Goal: Check status: Check status

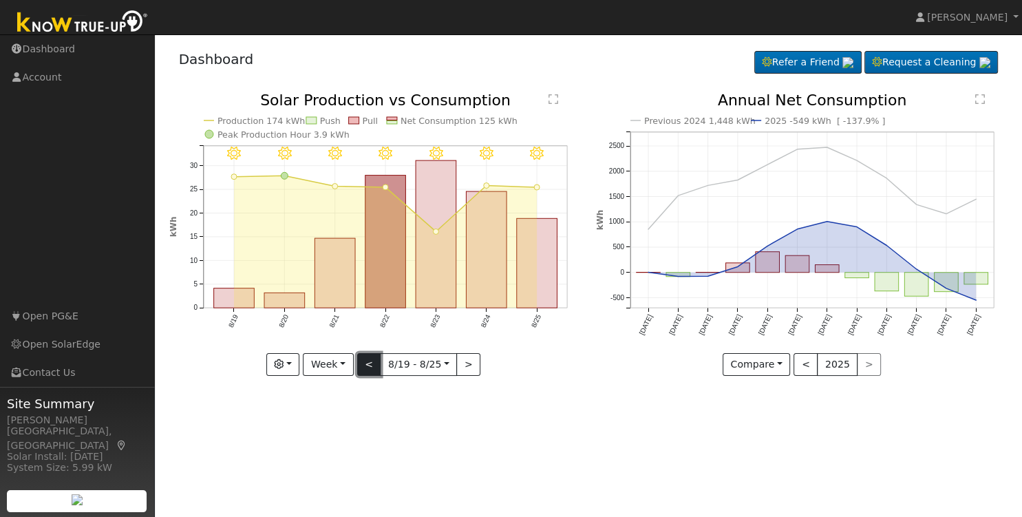
click at [369, 365] on button "<" at bounding box center [369, 364] width 24 height 23
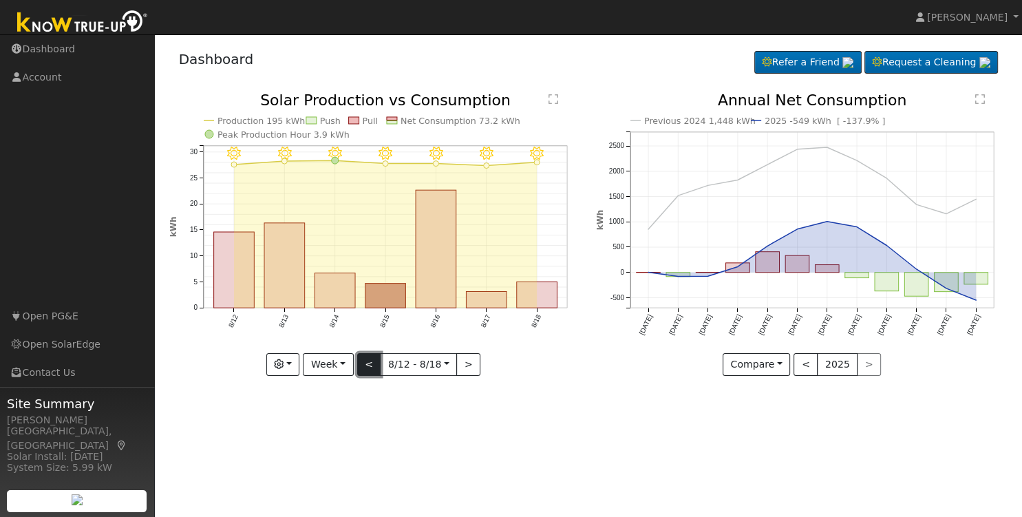
click at [369, 365] on button "<" at bounding box center [369, 364] width 24 height 23
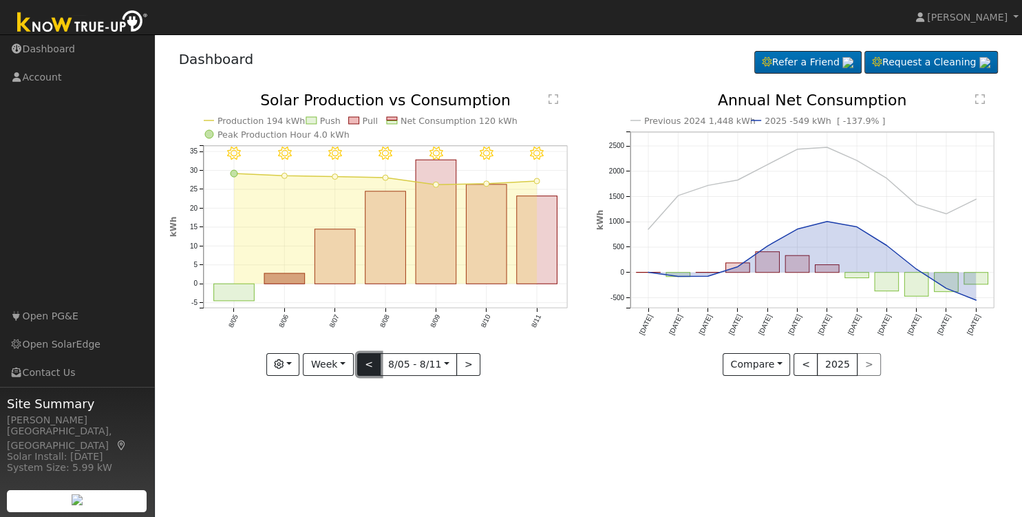
click at [369, 365] on button "<" at bounding box center [369, 364] width 24 height 23
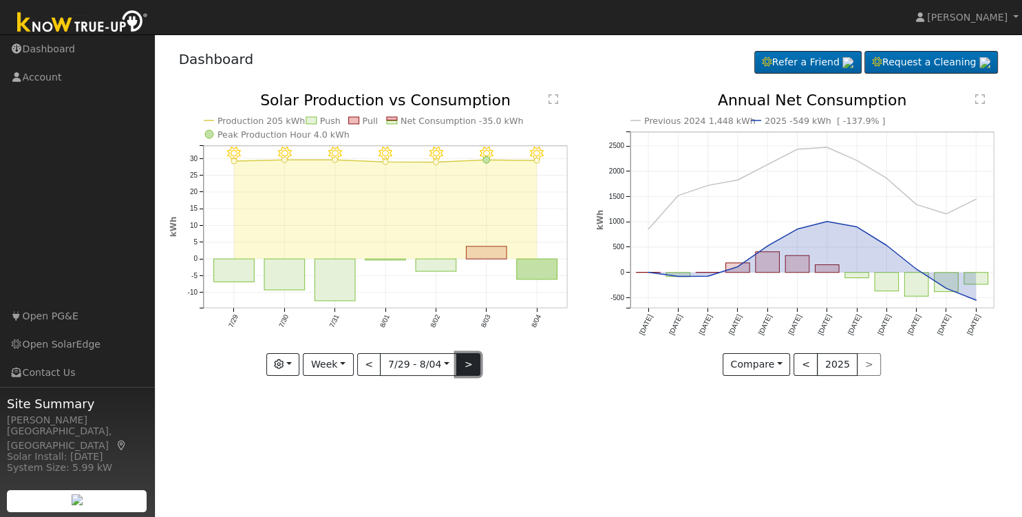
click at [467, 367] on button ">" at bounding box center [468, 364] width 24 height 23
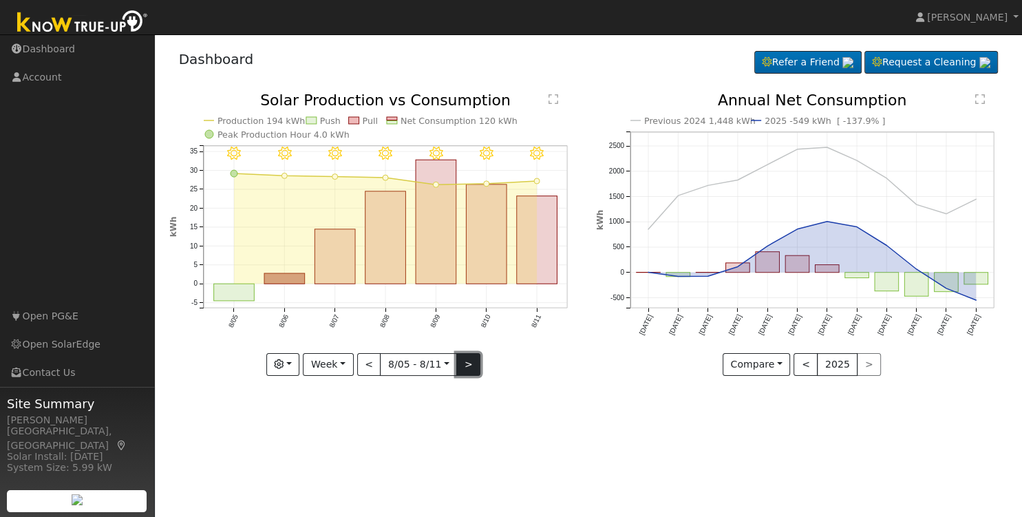
click at [467, 367] on button ">" at bounding box center [468, 364] width 24 height 23
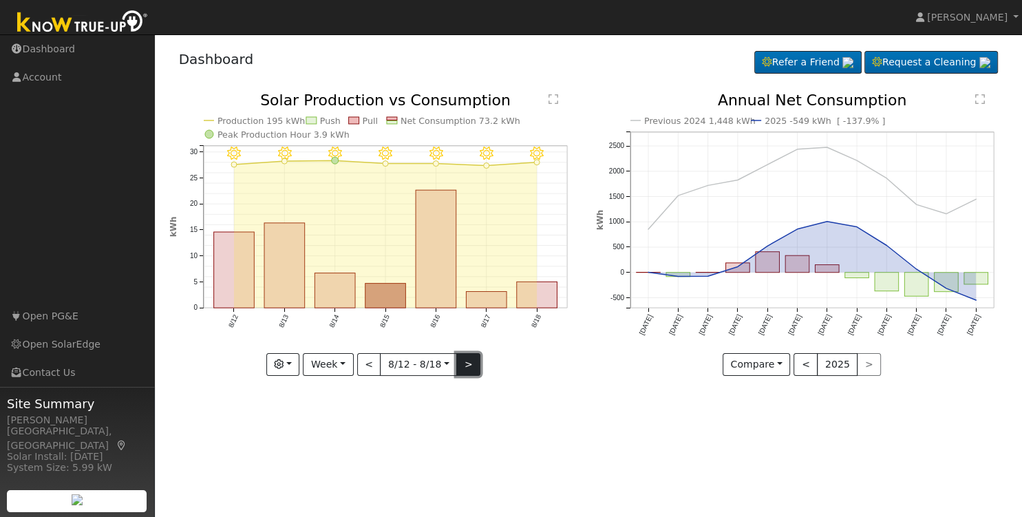
click at [467, 367] on button ">" at bounding box center [468, 364] width 24 height 23
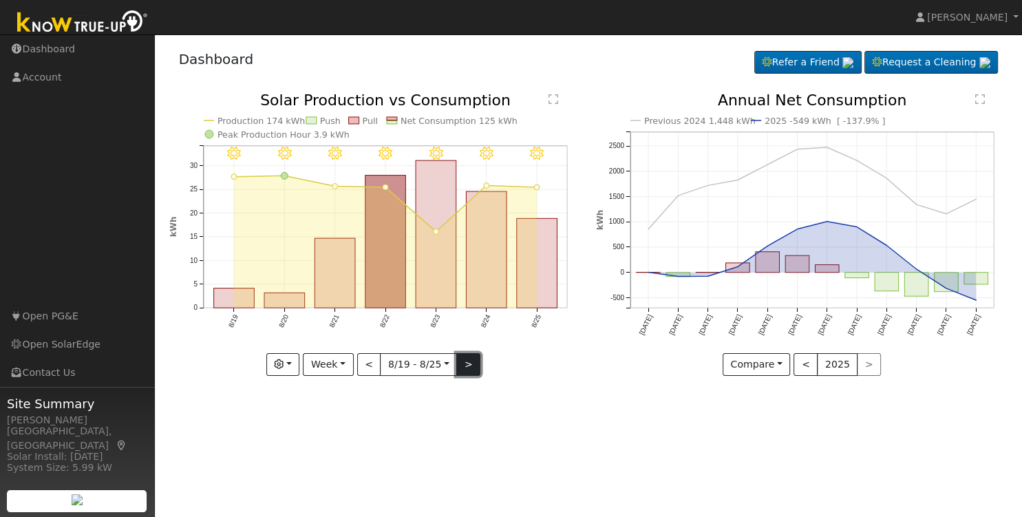
click at [469, 367] on button ">" at bounding box center [468, 364] width 24 height 23
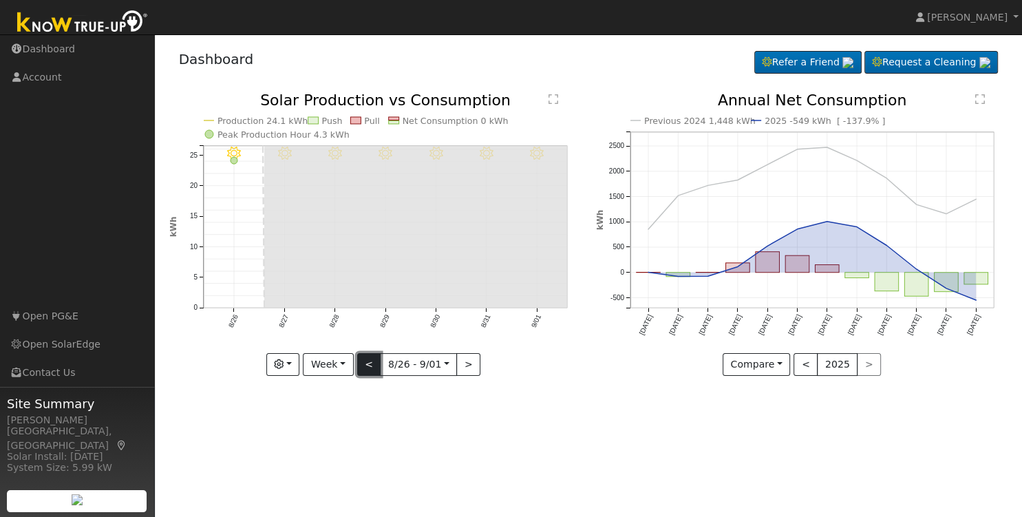
click at [372, 367] on button "<" at bounding box center [369, 364] width 24 height 23
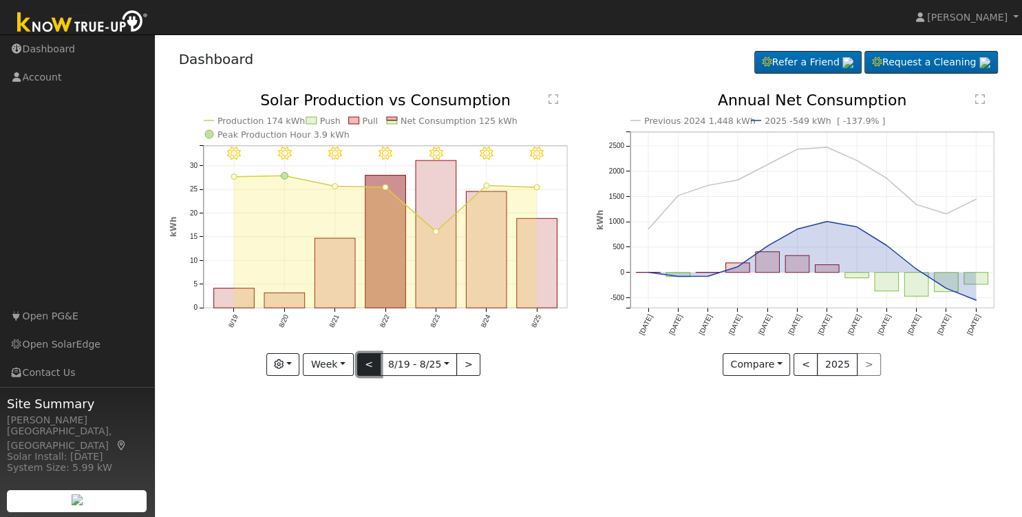
click at [372, 367] on button "<" at bounding box center [369, 364] width 24 height 23
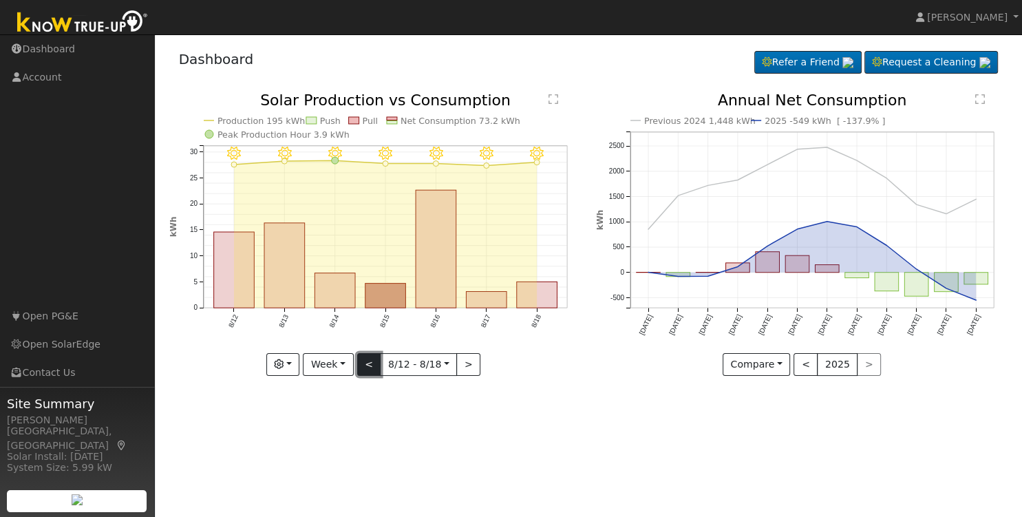
click at [372, 367] on button "<" at bounding box center [369, 364] width 24 height 23
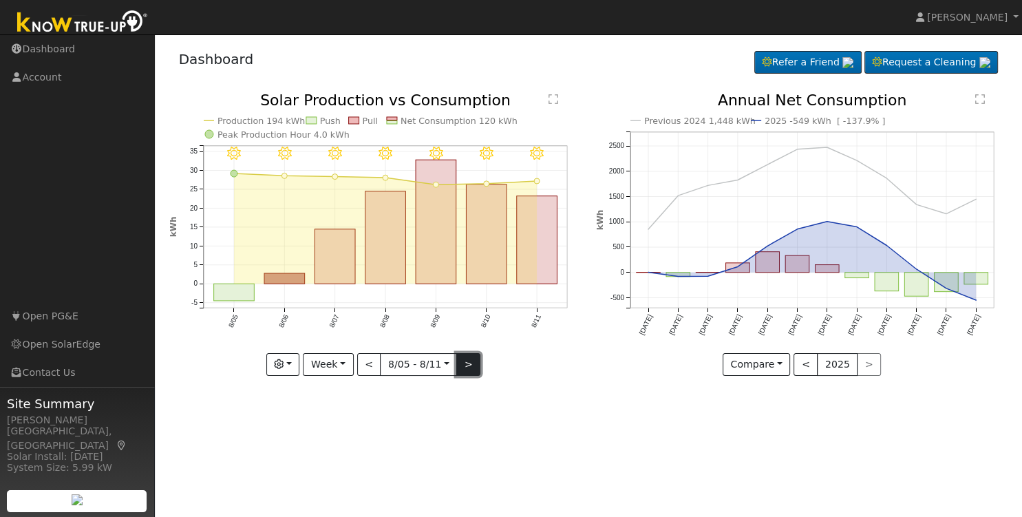
click at [469, 369] on button ">" at bounding box center [468, 364] width 24 height 23
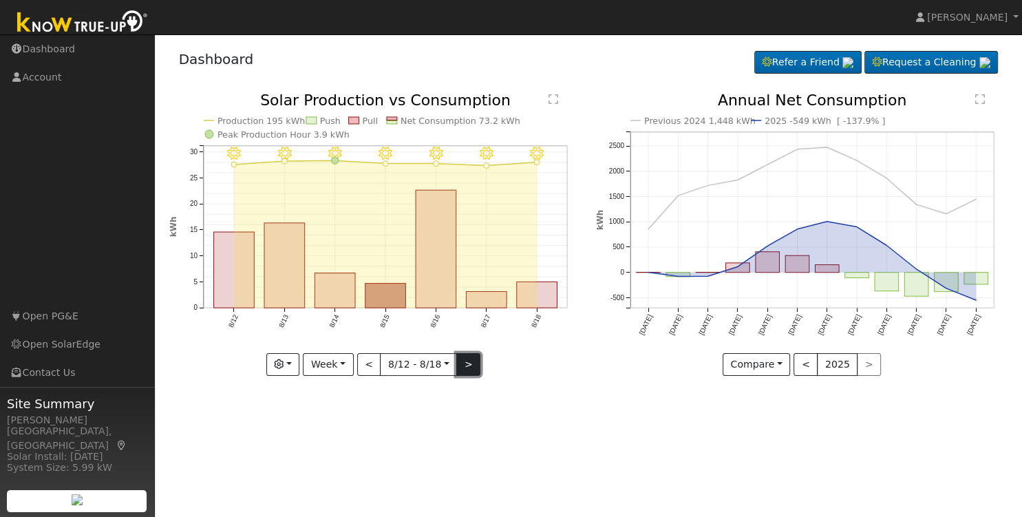
click at [469, 369] on button ">" at bounding box center [468, 364] width 24 height 23
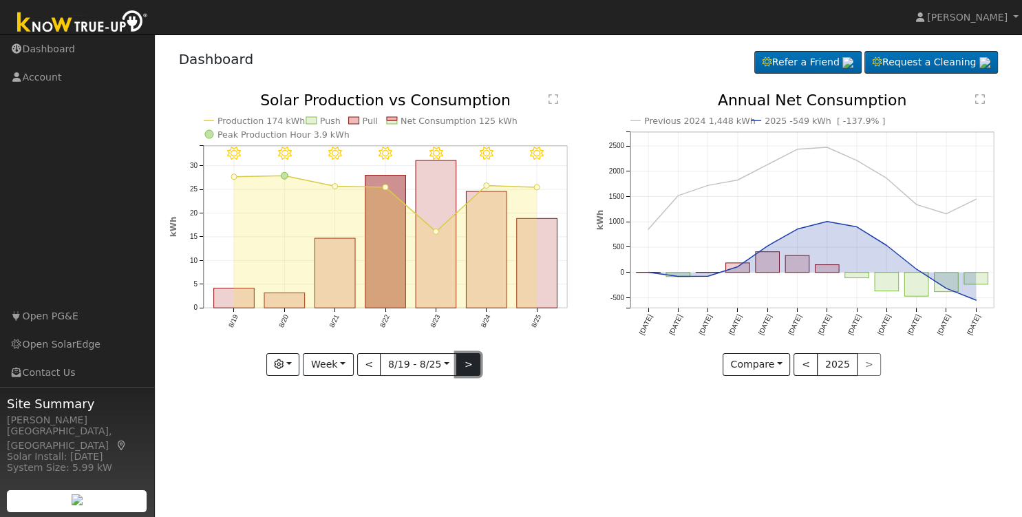
click at [469, 369] on button ">" at bounding box center [468, 364] width 24 height 23
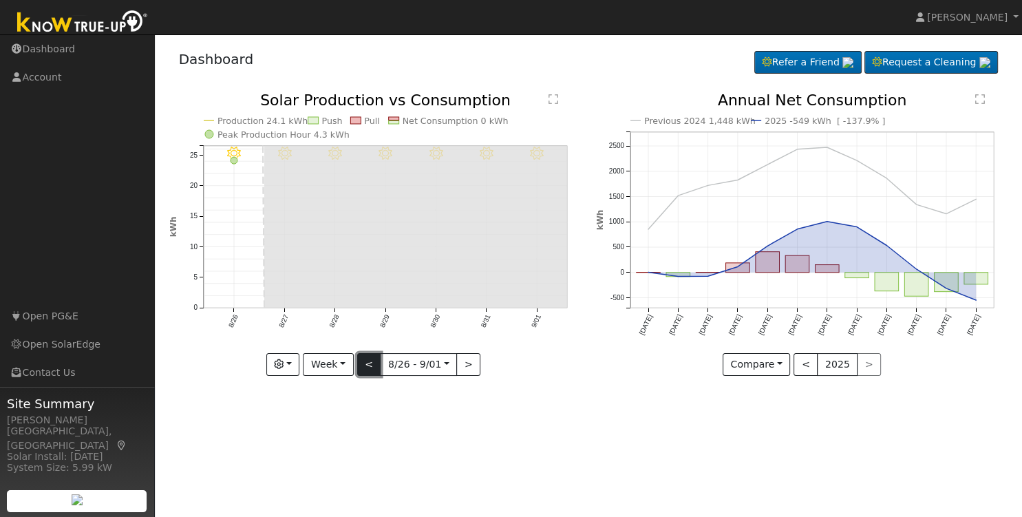
click at [369, 369] on button "<" at bounding box center [369, 364] width 24 height 23
type input "[DATE]"
